Goal: Task Accomplishment & Management: Complete application form

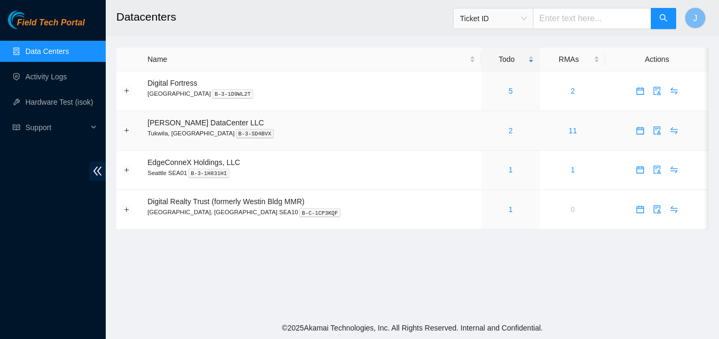
click at [493, 133] on div "2" at bounding box center [510, 131] width 47 height 12
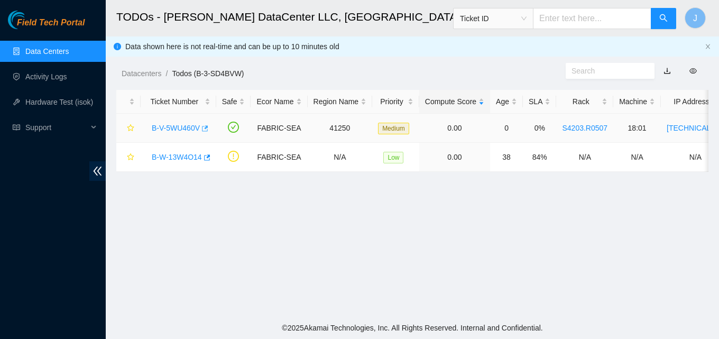
click at [206, 129] on icon "button" at bounding box center [203, 128] width 7 height 7
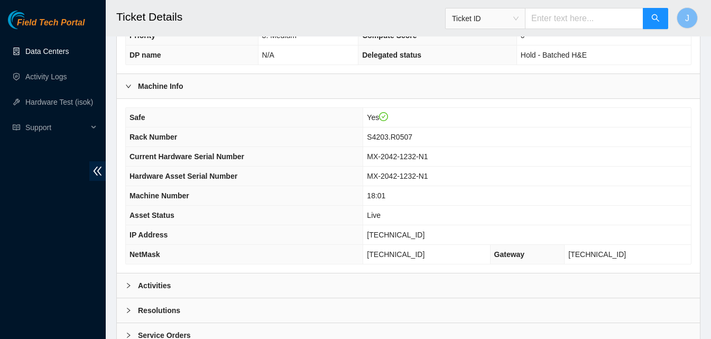
scroll to position [344, 0]
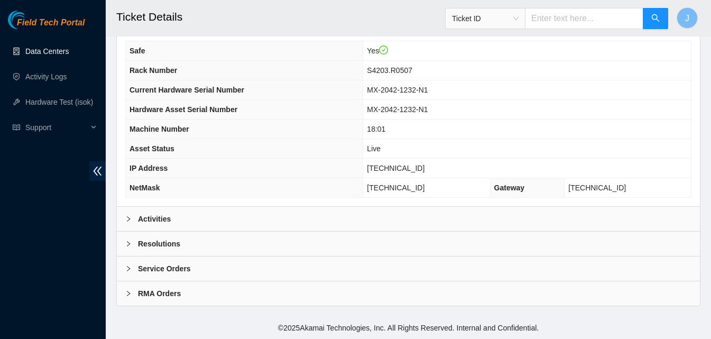
click at [448, 214] on div "Activities" at bounding box center [408, 219] width 583 height 24
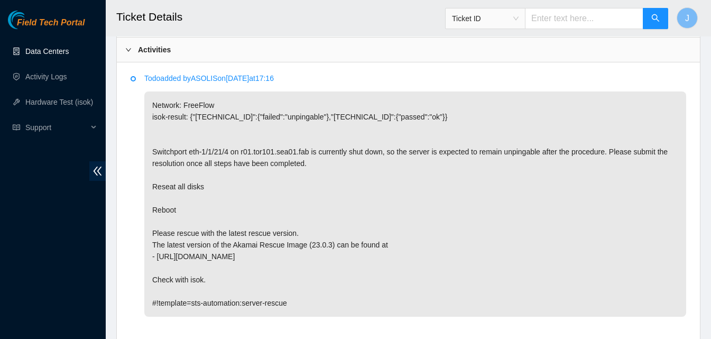
scroll to position [534, 0]
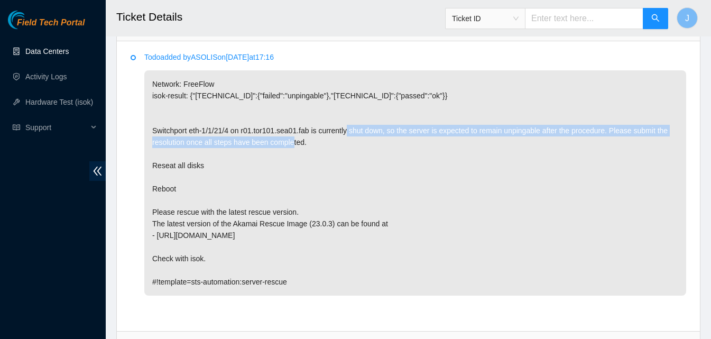
drag, startPoint x: 361, startPoint y: 132, endPoint x: 371, endPoint y: 142, distance: 13.8
click at [371, 142] on p "Network: FreeFlow isok-result: {"23.37.231.39":{"failed":"unpingable"},"23.37.2…" at bounding box center [415, 182] width 542 height 225
drag, startPoint x: 371, startPoint y: 142, endPoint x: 313, endPoint y: 121, distance: 62.1
click at [313, 121] on p "Network: FreeFlow isok-result: {"23.37.231.39":{"failed":"unpingable"},"23.37.2…" at bounding box center [415, 182] width 542 height 225
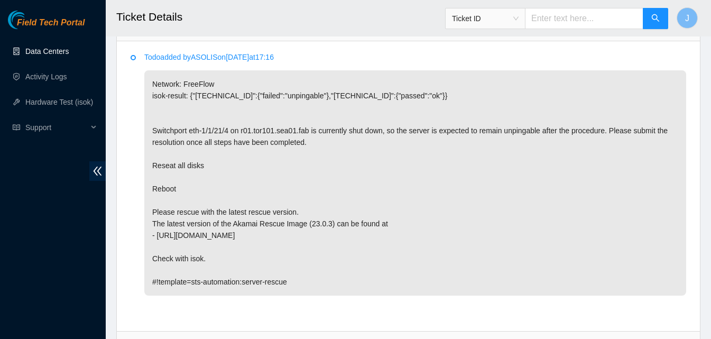
click at [313, 121] on p "Network: FreeFlow isok-result: {"23.37.231.39":{"failed":"unpingable"},"23.37.2…" at bounding box center [415, 182] width 542 height 225
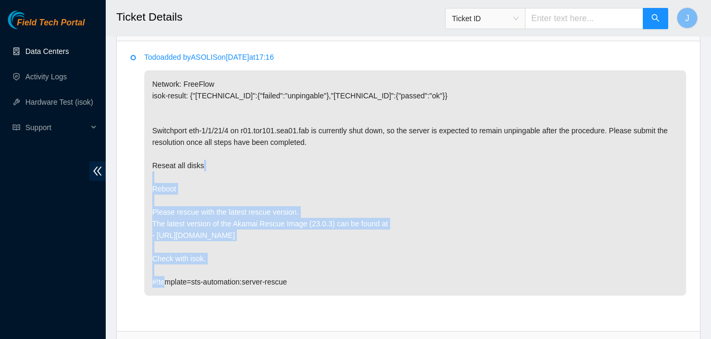
drag, startPoint x: 201, startPoint y: 190, endPoint x: 333, endPoint y: 246, distance: 143.4
click at [333, 246] on p "Network: FreeFlow isok-result: {"23.37.231.39":{"failed":"unpingable"},"23.37.2…" at bounding box center [415, 182] width 542 height 225
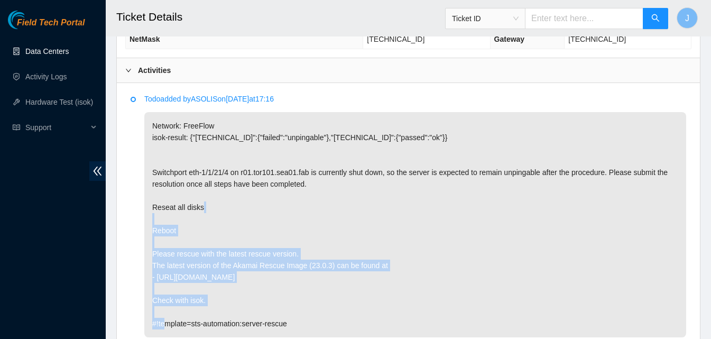
scroll to position [491, 0]
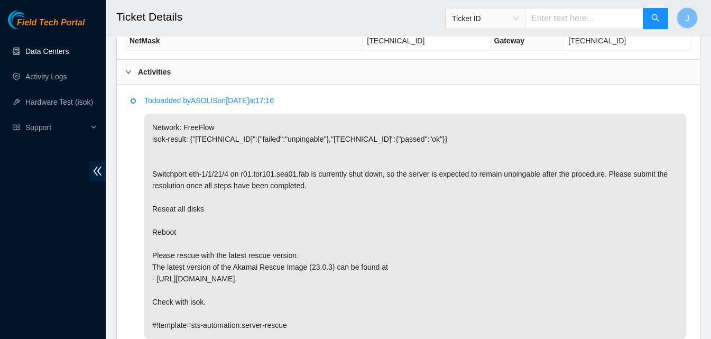
click at [274, 182] on p "Network: FreeFlow isok-result: {"23.37.231.39":{"failed":"unpingable"},"23.37.2…" at bounding box center [415, 226] width 542 height 225
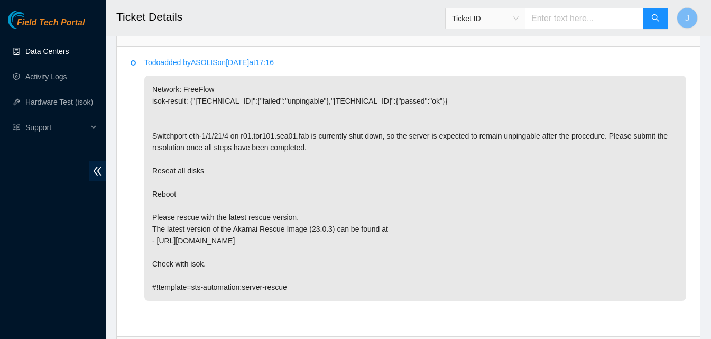
scroll to position [532, 0]
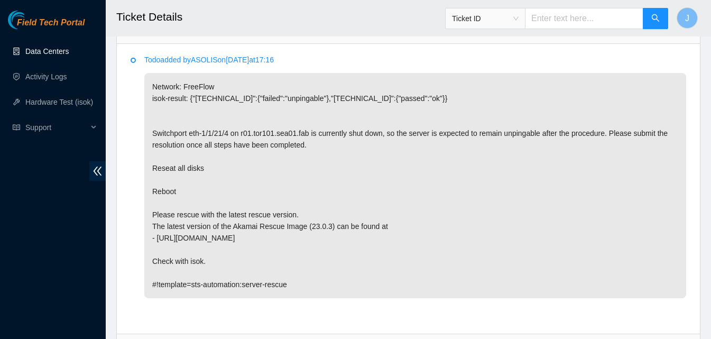
click at [580, 317] on li "Todo added by ASOLIS on 2025-09-30 at 17:16 Network: FreeFlow isok-result: {"23…" at bounding box center [409, 189] width 556 height 262
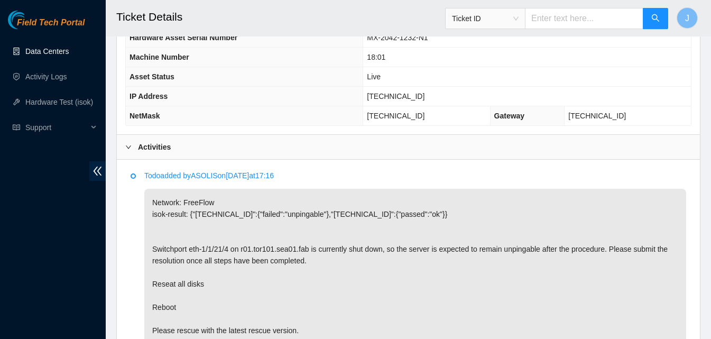
scroll to position [431, 0]
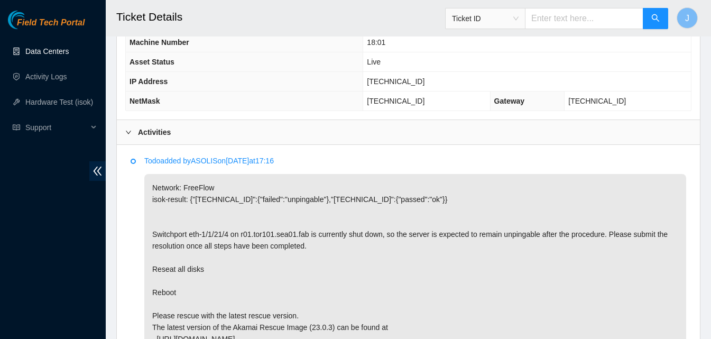
click at [566, 130] on div "Activities" at bounding box center [408, 132] width 583 height 24
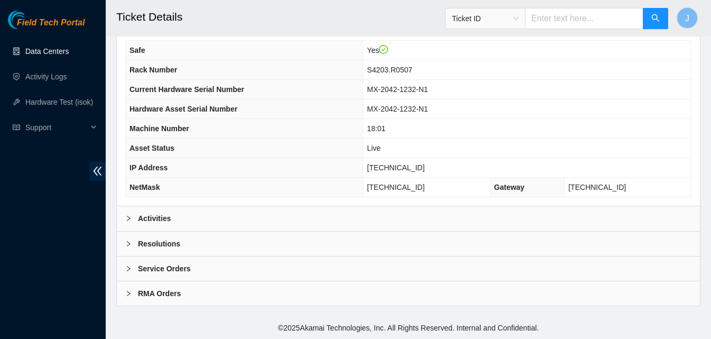
scroll to position [344, 0]
click at [411, 240] on div "Resolutions" at bounding box center [408, 244] width 583 height 24
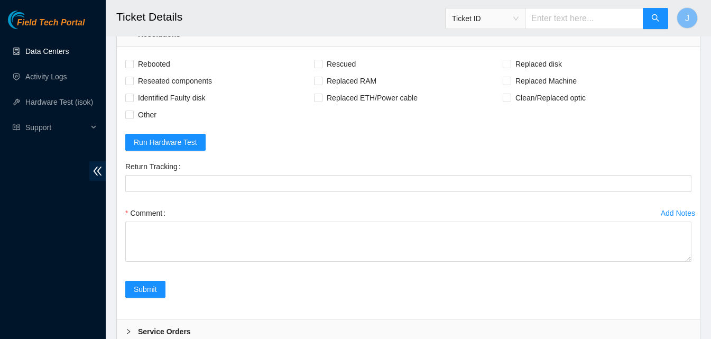
scroll to position [552, 0]
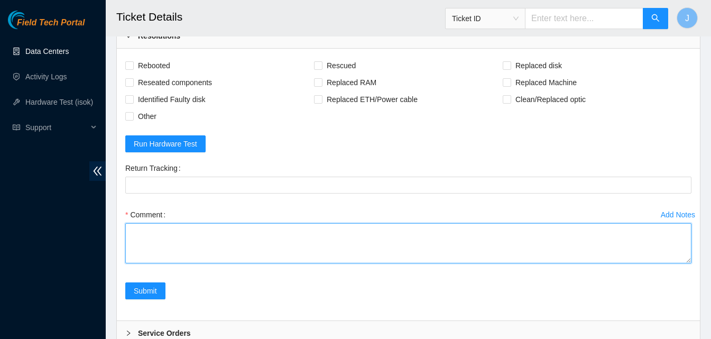
click at [436, 257] on textarea "Comment" at bounding box center [408, 243] width 566 height 40
type textarea "s"
type textarea "reseated all drives rescued configured switchport is turned off so i couldn't r…"
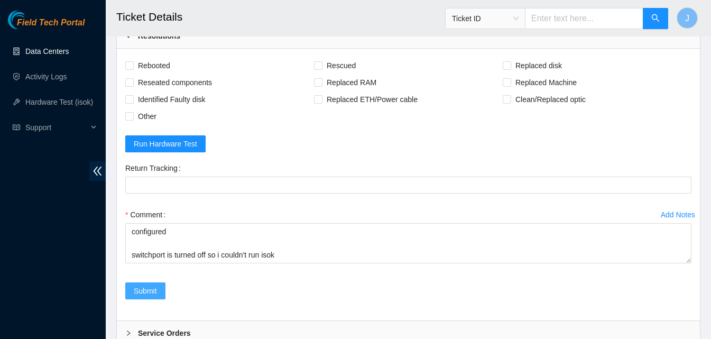
click at [146, 299] on button "Submit" at bounding box center [145, 290] width 40 height 17
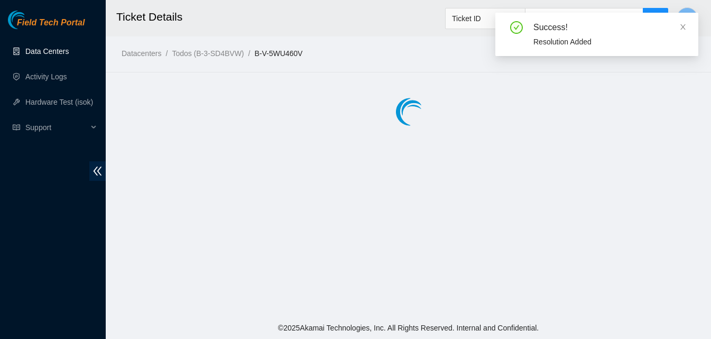
scroll to position [0, 0]
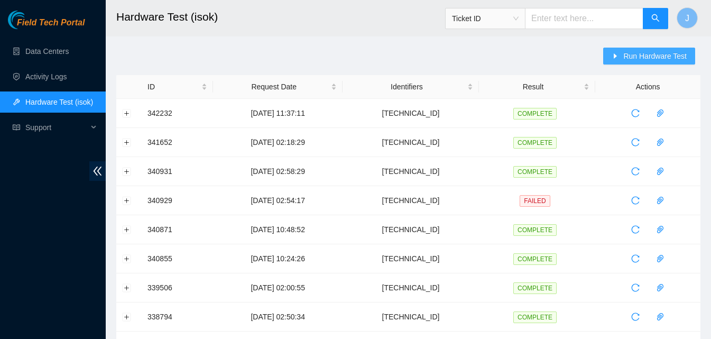
click at [631, 60] on span "Run Hardware Test" at bounding box center [655, 56] width 63 height 12
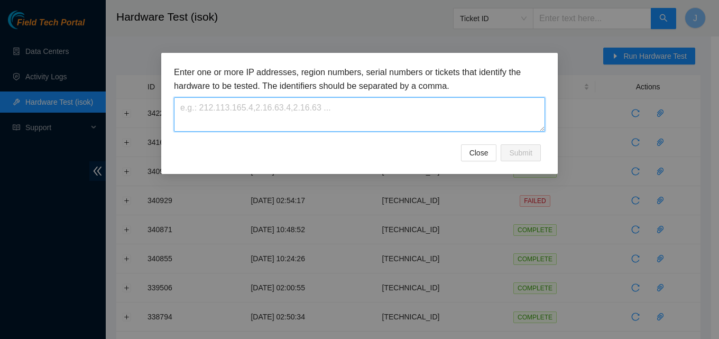
click at [450, 112] on textarea at bounding box center [359, 114] width 371 height 34
paste textarea "[TECHNICAL_ID]"
type textarea "[TECHNICAL_ID]"
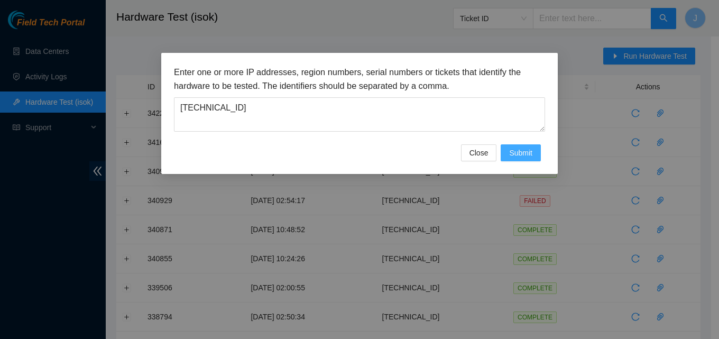
click at [523, 148] on span "Submit" at bounding box center [520, 153] width 23 height 12
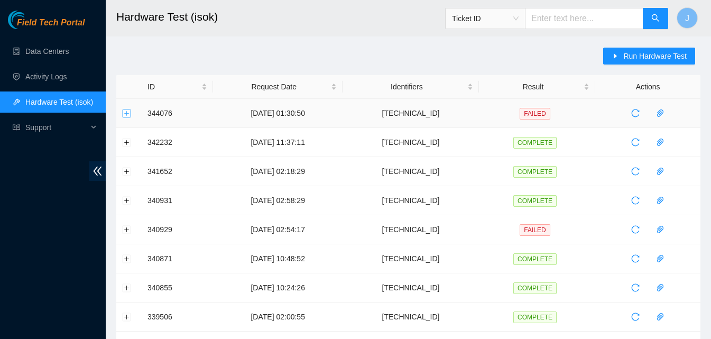
click at [123, 117] on button "Expand row" at bounding box center [127, 113] width 8 height 8
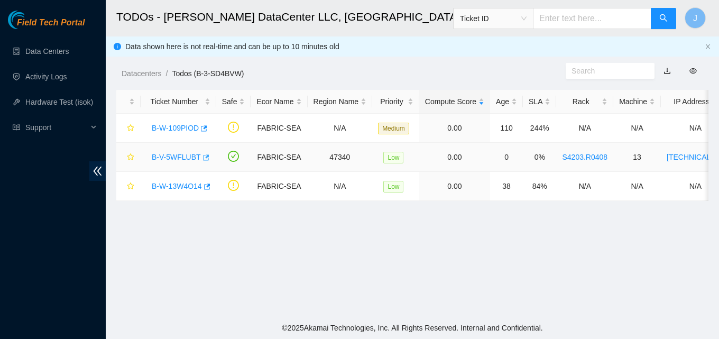
click at [205, 153] on body "Field Tech Portal Data Centers Activity Logs Hardware Test (isok) Support TODOs…" at bounding box center [359, 169] width 719 height 339
click at [202, 159] on icon "button" at bounding box center [205, 157] width 7 height 7
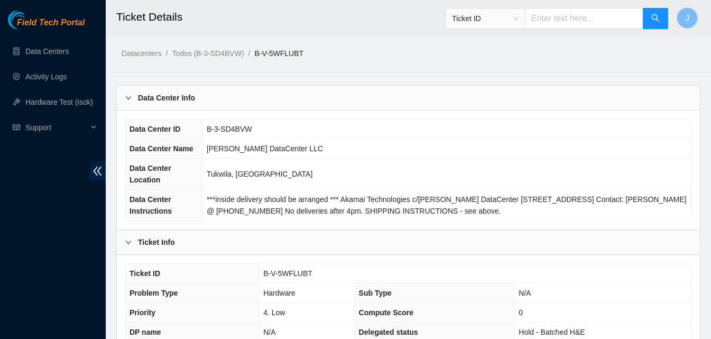
scroll to position [296, 0]
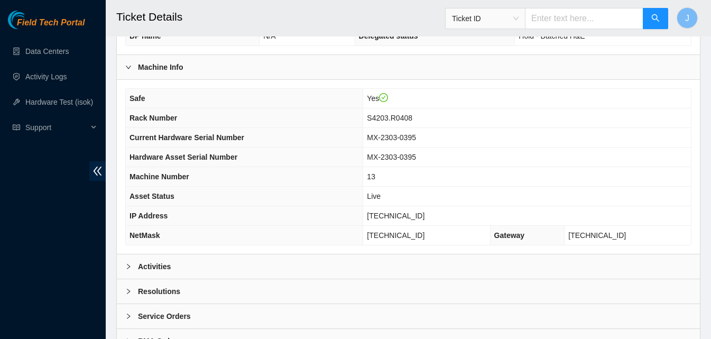
click at [544, 256] on div "Activities" at bounding box center [408, 266] width 583 height 24
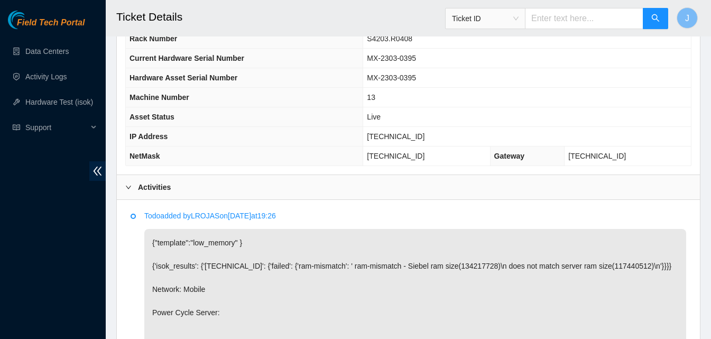
scroll to position [308, 0]
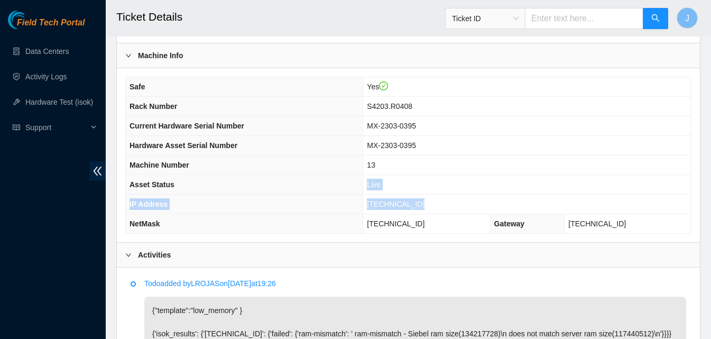
drag, startPoint x: 455, startPoint y: 209, endPoint x: 319, endPoint y: 193, distance: 137.0
click at [319, 193] on tbody "Safe Yes Rack Number S4203.R0408 Current Hardware Serial Number MX-2303-0395 Ha…" at bounding box center [408, 155] width 565 height 156
click at [431, 204] on td "[TECHNICAL_ID]" at bounding box center [527, 205] width 328 height 20
drag, startPoint x: 431, startPoint y: 204, endPoint x: 380, endPoint y: 205, distance: 51.3
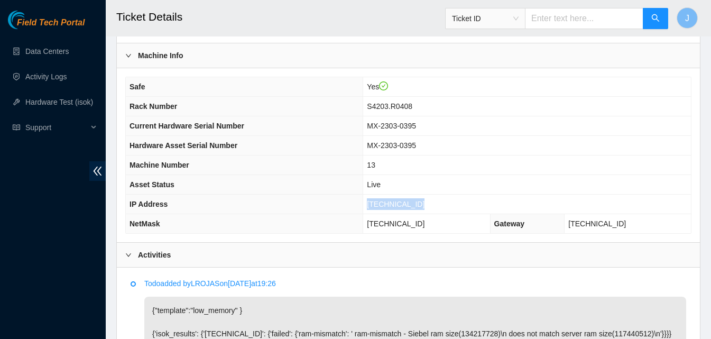
click at [380, 205] on td "[TECHNICAL_ID]" at bounding box center [527, 205] width 328 height 20
copy span "[TECHNICAL_ID]"
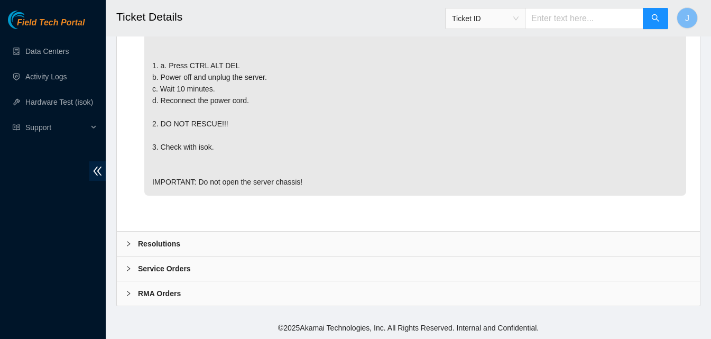
click at [456, 241] on div "Resolutions" at bounding box center [408, 244] width 583 height 24
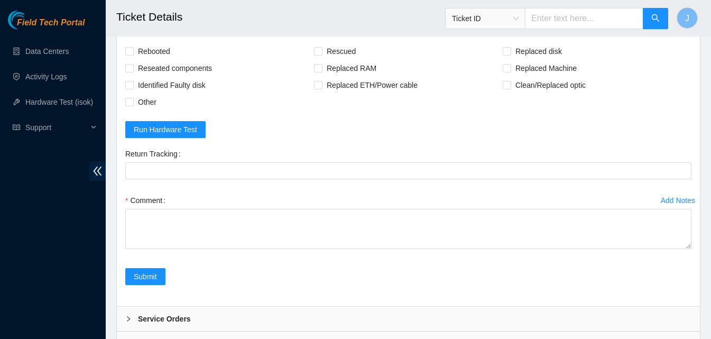
scroll to position [953, 0]
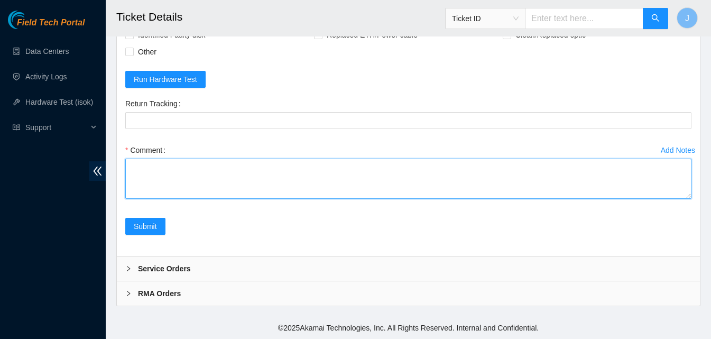
click at [418, 179] on textarea "Comment" at bounding box center [408, 179] width 566 height 40
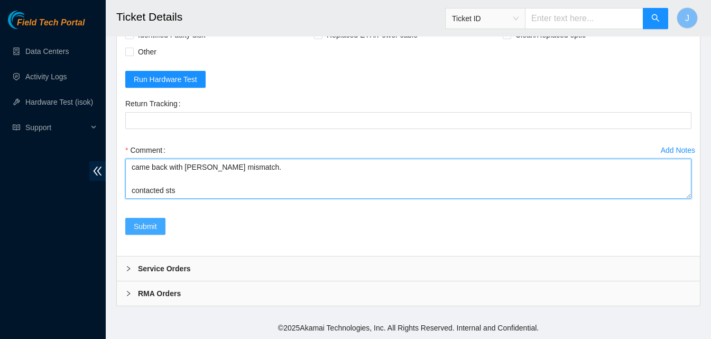
type textarea "**** ram mismatch in [GEOGRAPHIC_DATA], request RMA*** server was frozen with e…"
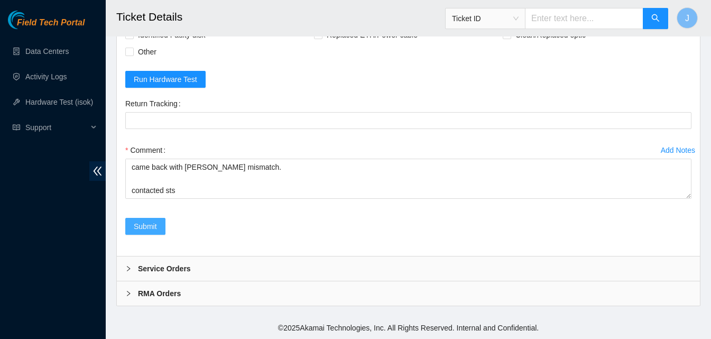
click at [152, 229] on span "Submit" at bounding box center [145, 227] width 23 height 12
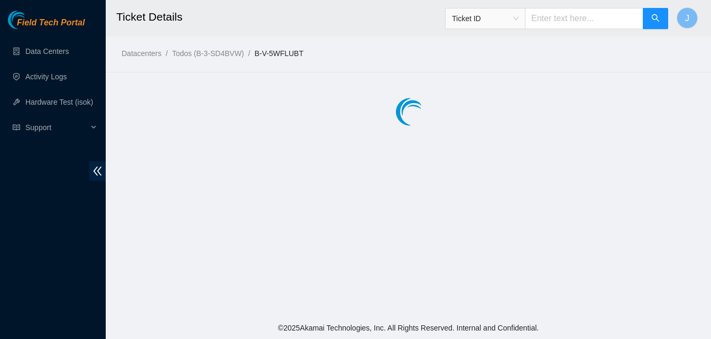
scroll to position [0, 0]
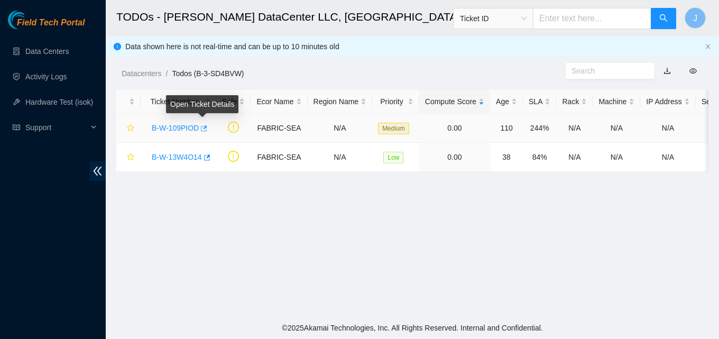
click at [204, 126] on icon "button" at bounding box center [204, 128] width 6 height 6
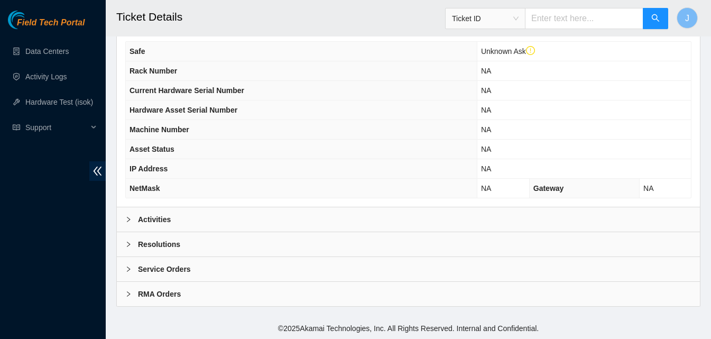
scroll to position [364, 0]
click at [132, 214] on div at bounding box center [131, 219] width 13 height 12
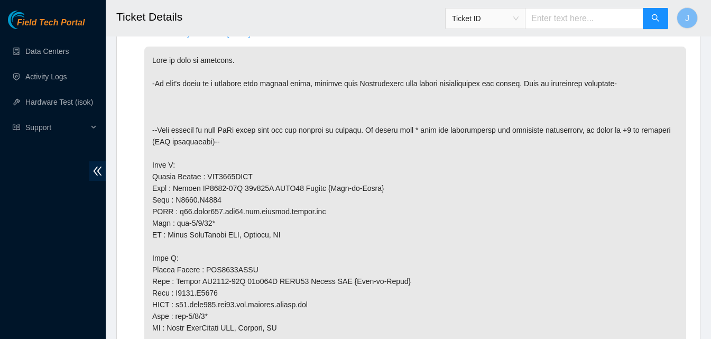
scroll to position [597, 0]
